Goal: Task Accomplishment & Management: Use online tool/utility

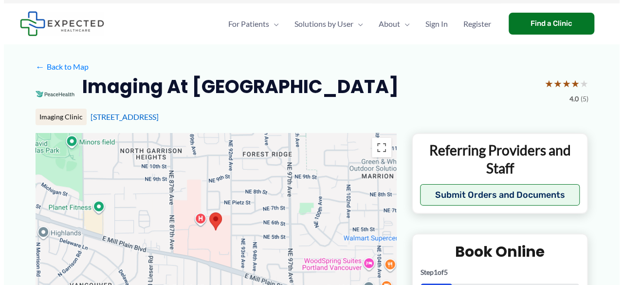
scroll to position [20, 0]
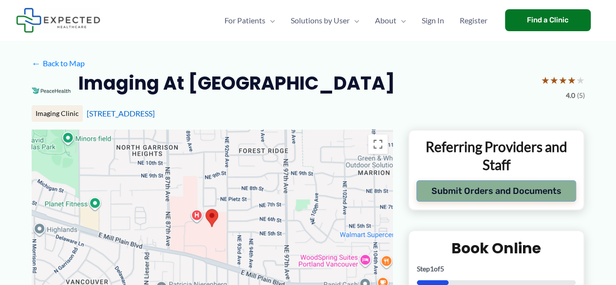
click at [443, 202] on button "Submit Orders and Documents" at bounding box center [496, 190] width 160 height 21
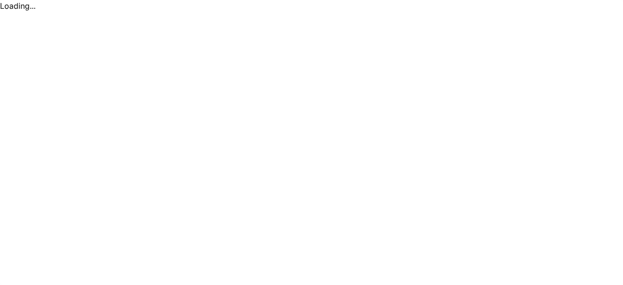
scroll to position [0, 0]
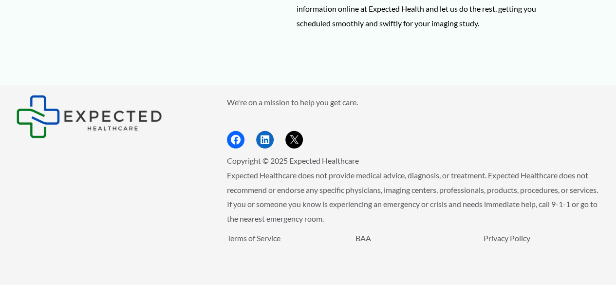
scroll to position [1458, 0]
